Goal: Task Accomplishment & Management: Manage account settings

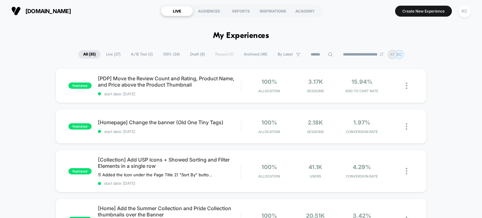
click at [132, 54] on span "A/B Test ( 3 )" at bounding box center [141, 54] width 31 height 8
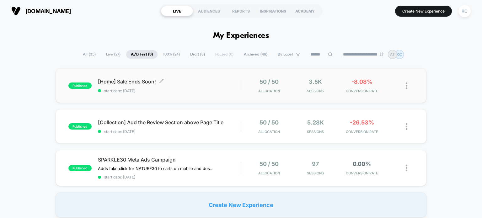
click at [174, 79] on span "[Home] Sale Ends Soon! Click to edit experience details" at bounding box center [169, 81] width 143 height 6
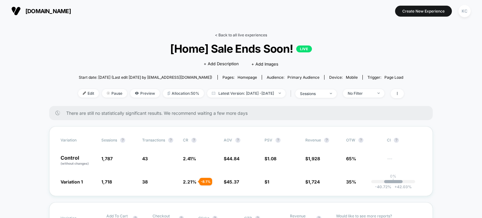
click at [228, 36] on link "< Back to all live experiences" at bounding box center [241, 35] width 52 height 5
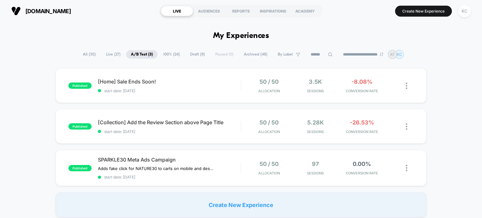
click at [191, 53] on span "Draft ( 8 )" at bounding box center [198, 54] width 24 height 8
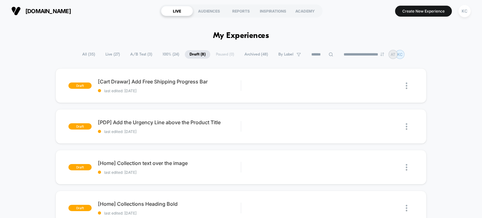
click at [135, 53] on span "A/B Test ( 3 )" at bounding box center [141, 54] width 31 height 8
